Goal: Task Accomplishment & Management: Complete application form

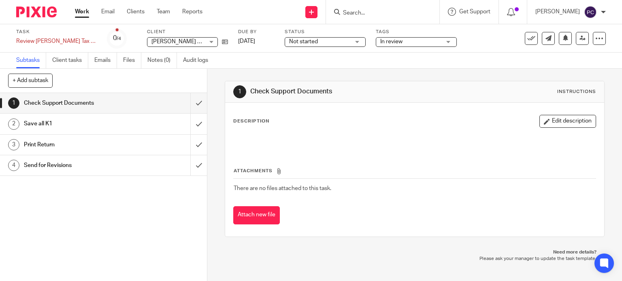
click at [109, 228] on div "1 Check Support Documents 2 Save all K1 3 Print Return 4 Send for Revisions" at bounding box center [103, 187] width 207 height 188
click at [314, 14] on icon at bounding box center [311, 12] width 5 height 5
click at [315, 48] on link "Create task" at bounding box center [319, 50] width 57 height 12
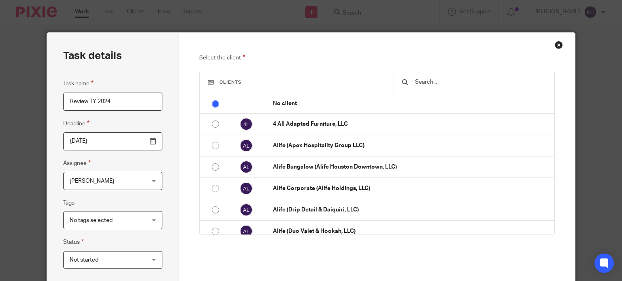
type input "Review TY 2024"
click at [402, 83] on div at bounding box center [405, 82] width 6 height 6
click at [420, 80] on input "text" at bounding box center [480, 82] width 132 height 9
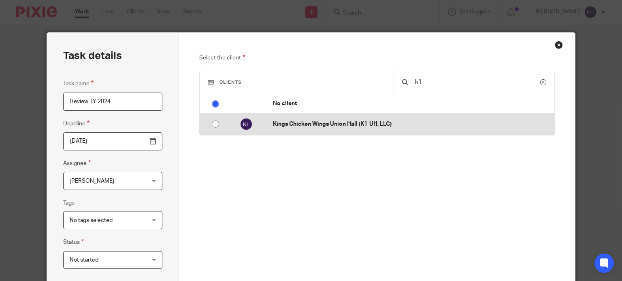
type input "k1"
click at [371, 122] on p "Kings Chicken Wings Union Hall (K1-UH, LLC)" at bounding box center [411, 124] width 277 height 8
radio input "false"
radio input "true"
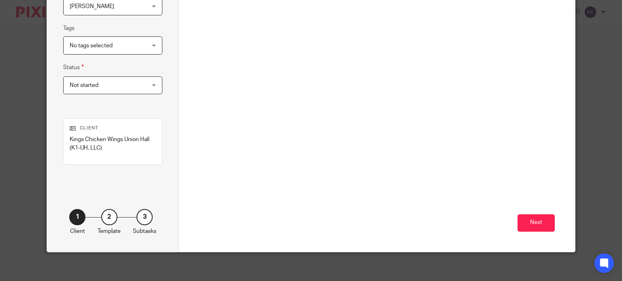
scroll to position [178, 0]
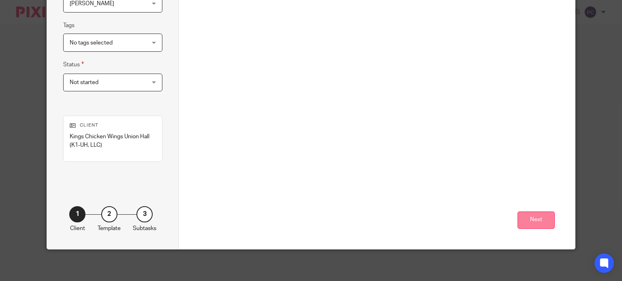
click at [530, 223] on button "Next" at bounding box center [536, 220] width 37 height 17
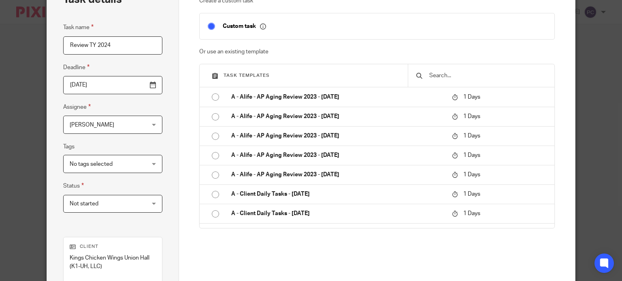
scroll to position [122, 0]
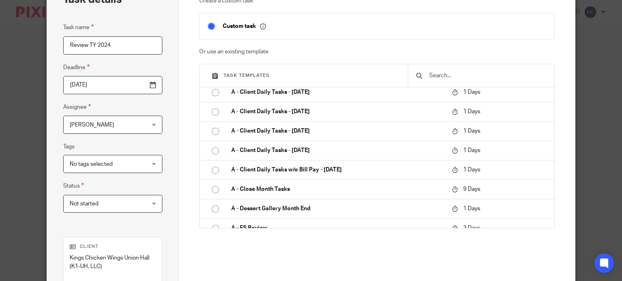
click at [548, 265] on div "Create a custom task Custom task Or use an existing template Task templates A -…" at bounding box center [377, 141] width 356 height 288
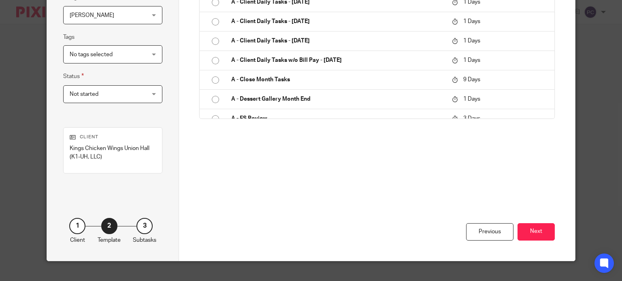
scroll to position [178, 0]
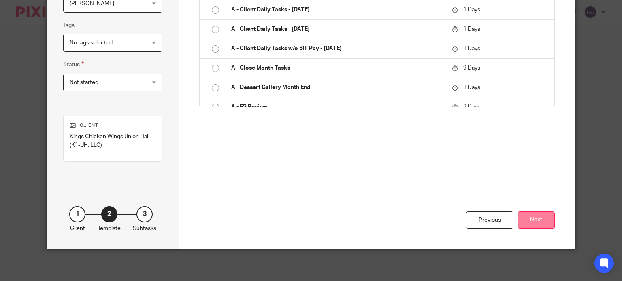
click at [536, 224] on button "Next" at bounding box center [536, 220] width 37 height 17
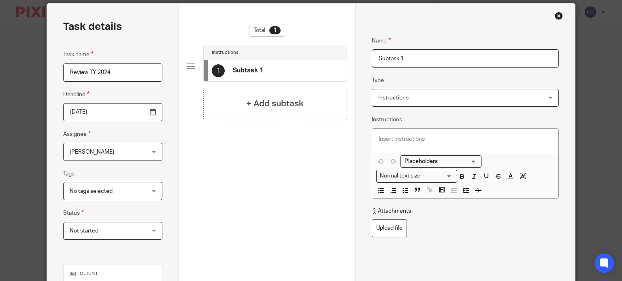
scroll to position [16, 0]
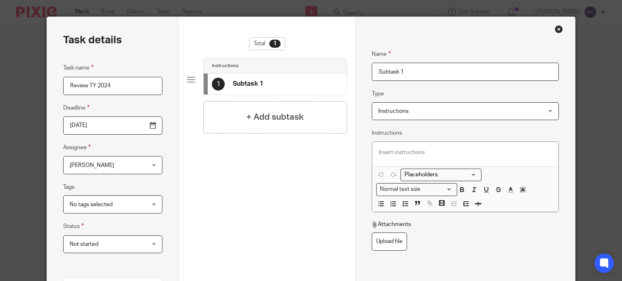
drag, startPoint x: 407, startPoint y: 71, endPoint x: 335, endPoint y: 68, distance: 72.2
click at [335, 68] on div "Task details Task name Review TY 2024 Deadline 2025-08-17 Assignee Pablo Cacere…" at bounding box center [311, 214] width 528 height 394
type input "Review 1120"
click at [404, 149] on p at bounding box center [465, 153] width 173 height 8
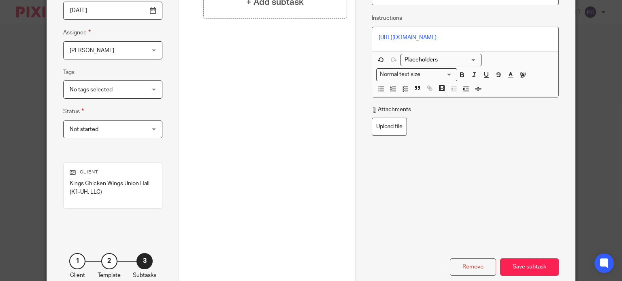
scroll to position [137, 0]
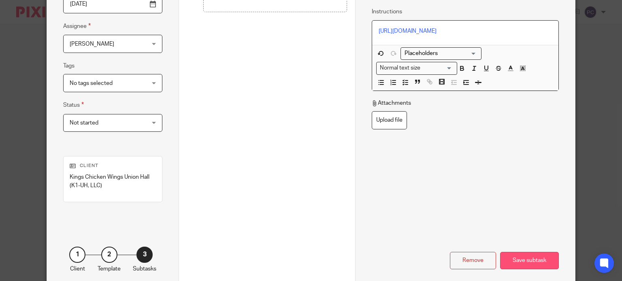
click at [519, 258] on div "Save subtask" at bounding box center [529, 260] width 59 height 17
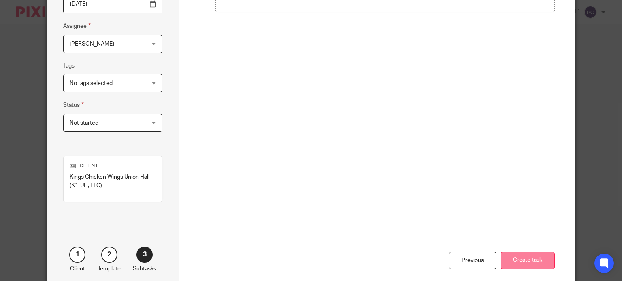
click at [524, 261] on button "Create task" at bounding box center [528, 260] width 54 height 17
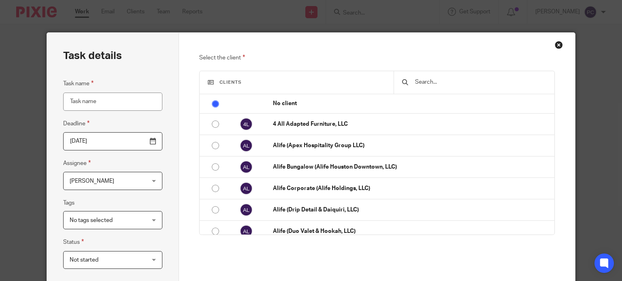
click at [96, 186] on span "[PERSON_NAME]" at bounding box center [107, 181] width 74 height 17
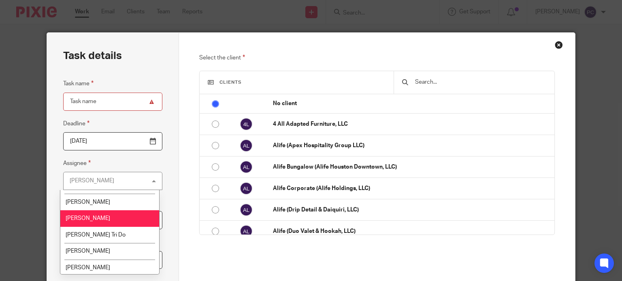
scroll to position [729, 0]
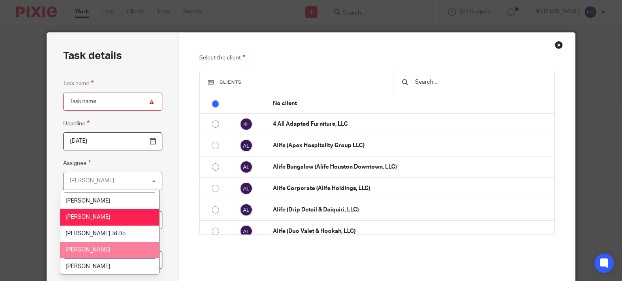
click at [97, 247] on span "Rahil Hamirani" at bounding box center [88, 250] width 45 height 6
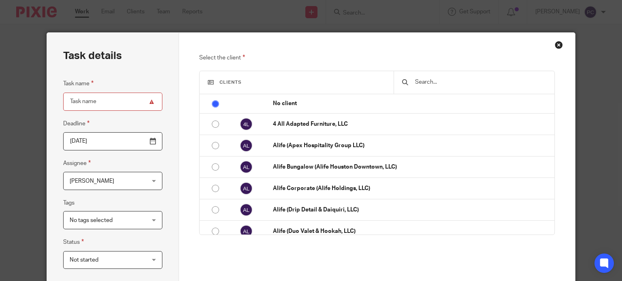
click at [108, 104] on input "Task name" at bounding box center [112, 102] width 99 height 18
type input "Review TY 2024"
click at [445, 80] on input "text" at bounding box center [480, 82] width 132 height 9
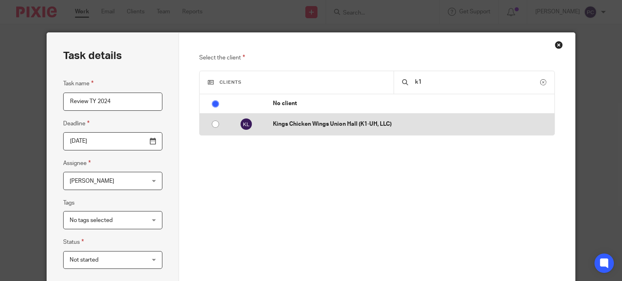
type input "k1"
click at [411, 118] on td "Kings Chicken Wings Union Hall (K1-UH, LLC)" at bounding box center [409, 124] width 289 height 21
radio input "false"
radio input "true"
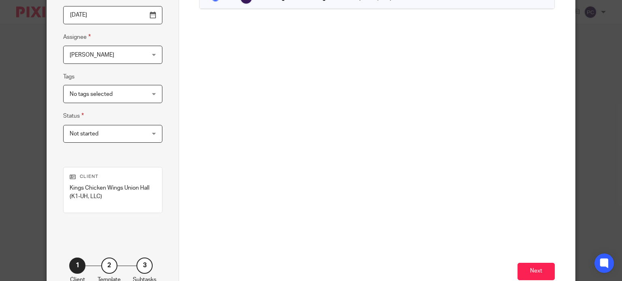
scroll to position [178, 0]
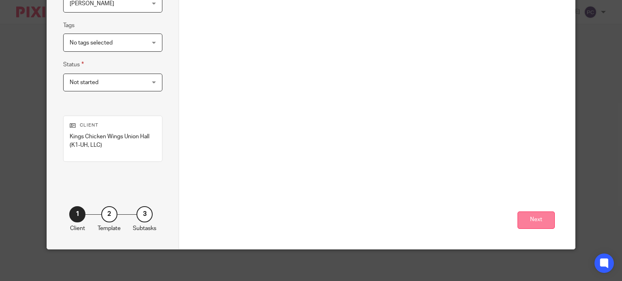
click at [527, 224] on button "Next" at bounding box center [536, 220] width 37 height 17
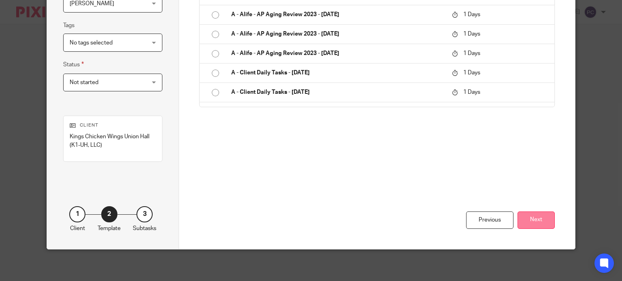
click at [534, 221] on button "Next" at bounding box center [536, 220] width 37 height 17
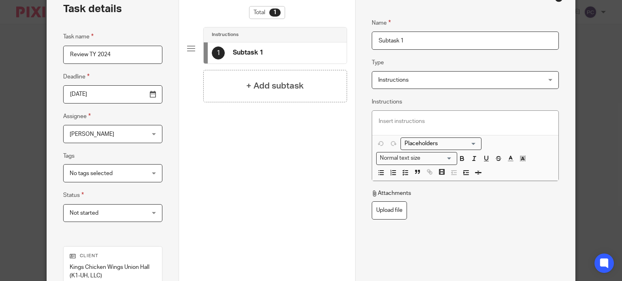
scroll to position [16, 0]
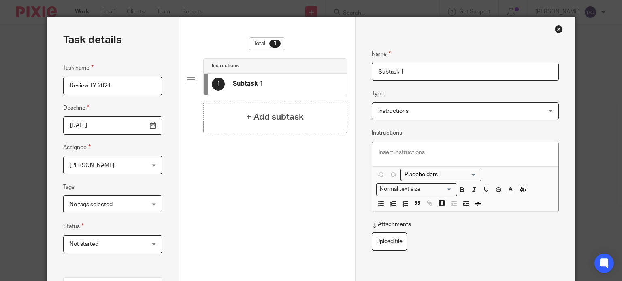
click at [408, 73] on input "Subtask 1" at bounding box center [465, 72] width 187 height 18
drag, startPoint x: 406, startPoint y: 72, endPoint x: 369, endPoint y: 68, distance: 37.4
click at [372, 68] on input "Subtask 1" at bounding box center [465, 72] width 187 height 18
type input "1120 review"
click at [443, 155] on p at bounding box center [465, 153] width 173 height 8
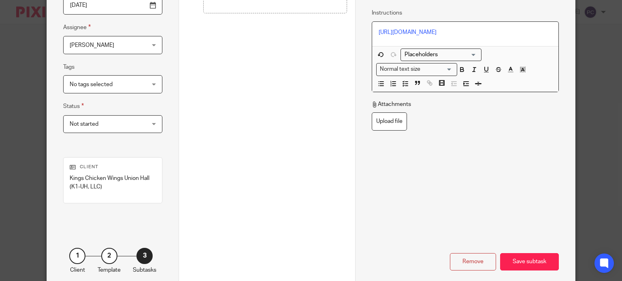
scroll to position [178, 0]
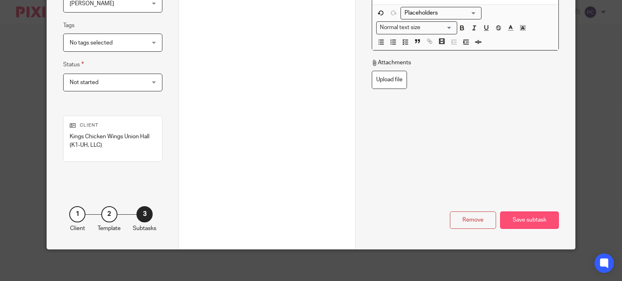
click at [531, 222] on div "Save subtask" at bounding box center [529, 220] width 59 height 17
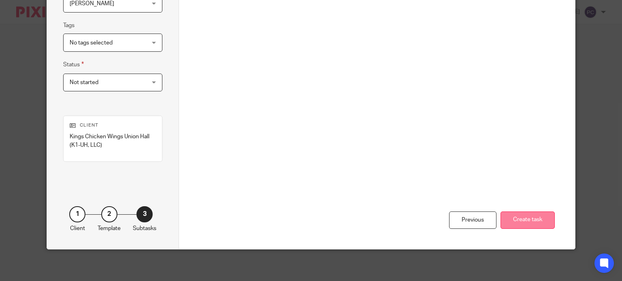
click at [521, 221] on button "Create task" at bounding box center [528, 220] width 54 height 17
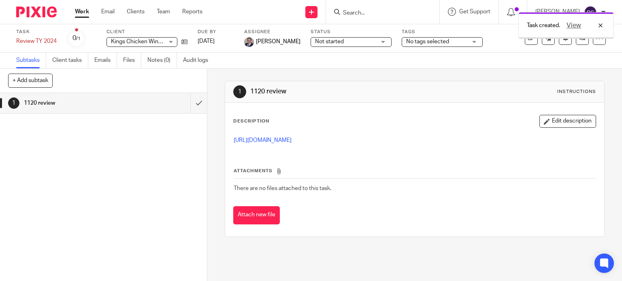
click at [318, 16] on div "Task created. View" at bounding box center [462, 23] width 303 height 31
click at [319, 11] on div "Task created. View" at bounding box center [462, 23] width 303 height 31
click at [322, 16] on div "Task created. View" at bounding box center [462, 23] width 303 height 31
click at [322, 9] on div "Task created. View" at bounding box center [462, 23] width 303 height 31
click at [314, 13] on icon at bounding box center [311, 12] width 5 height 5
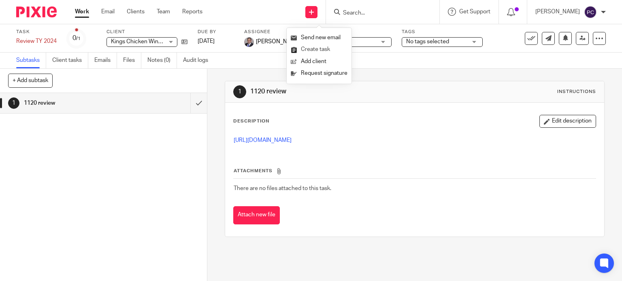
click at [311, 50] on link "Create task" at bounding box center [319, 50] width 57 height 12
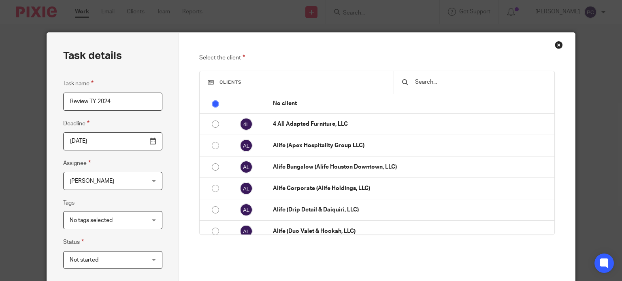
type input "Review TY 2024"
click at [137, 178] on span "[PERSON_NAME]" at bounding box center [107, 181] width 74 height 17
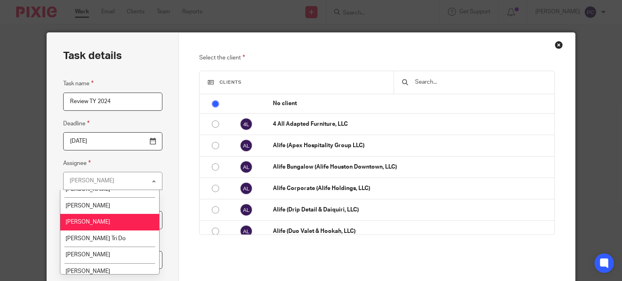
scroll to position [723, 0]
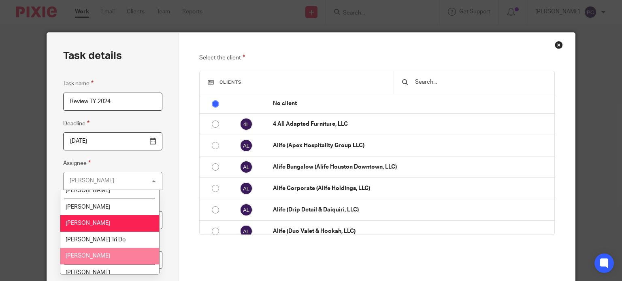
click at [90, 254] on span "[PERSON_NAME]" at bounding box center [88, 257] width 45 height 6
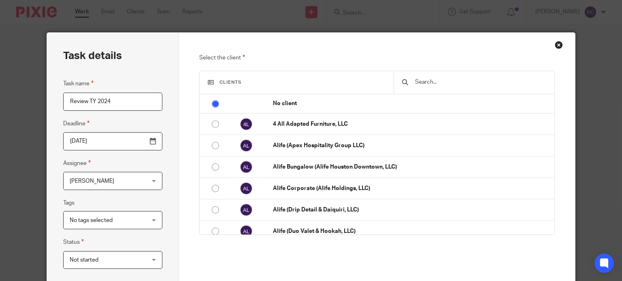
click at [418, 85] on input "text" at bounding box center [480, 82] width 132 height 9
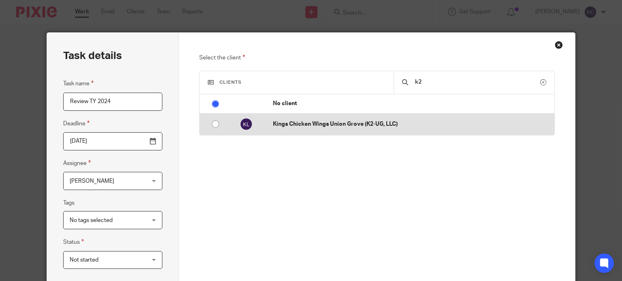
type input "k2"
drag, startPoint x: 383, startPoint y: 119, endPoint x: 379, endPoint y: 120, distance: 4.1
click at [383, 119] on td "Kings Chicken Wings Union Grove (K2-UG, LLC)" at bounding box center [409, 124] width 289 height 21
radio input "false"
radio input "true"
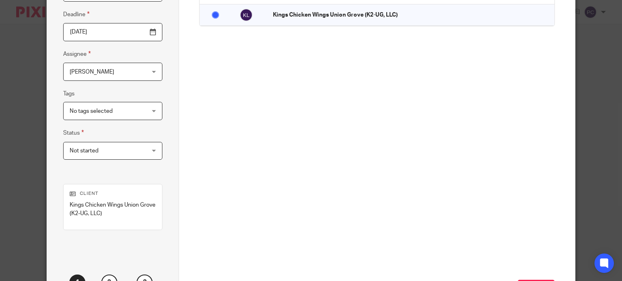
scroll to position [162, 0]
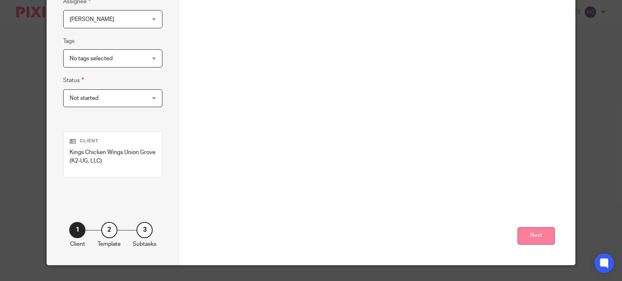
click at [528, 237] on button "Next" at bounding box center [536, 236] width 37 height 17
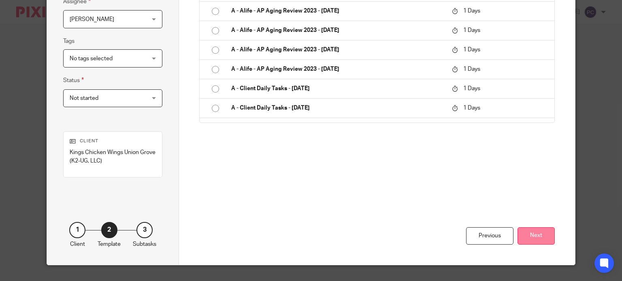
click at [532, 233] on button "Next" at bounding box center [536, 236] width 37 height 17
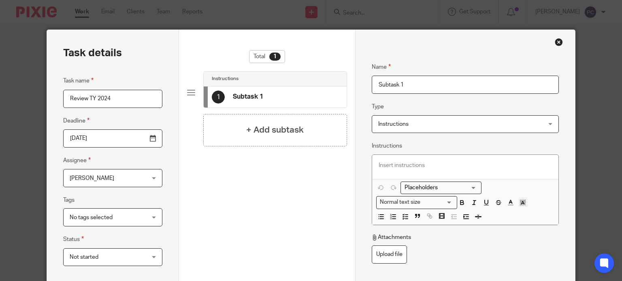
scroll to position [0, 0]
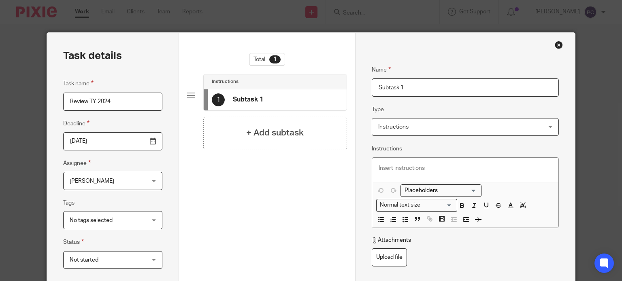
drag, startPoint x: 410, startPoint y: 85, endPoint x: 343, endPoint y: 76, distance: 67.0
click at [343, 76] on div "Task details Task name Review TY 2024 Deadline 2025-08-17 Assignee Rahil Hamira…" at bounding box center [311, 230] width 528 height 394
type input "Review 1120"
click at [394, 175] on div at bounding box center [465, 170] width 186 height 24
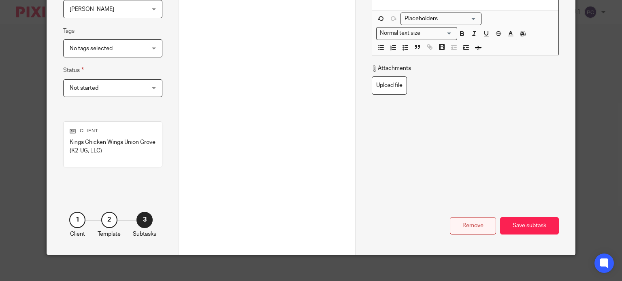
scroll to position [178, 0]
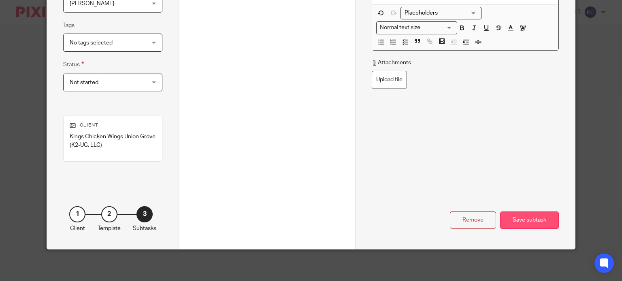
click at [519, 221] on div "Save subtask" at bounding box center [529, 220] width 59 height 17
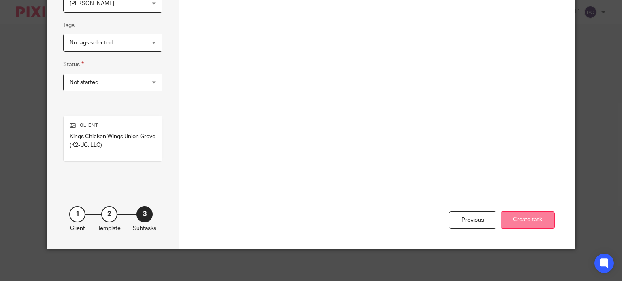
click at [527, 222] on button "Create task" at bounding box center [528, 220] width 54 height 17
